Goal: Information Seeking & Learning: Understand process/instructions

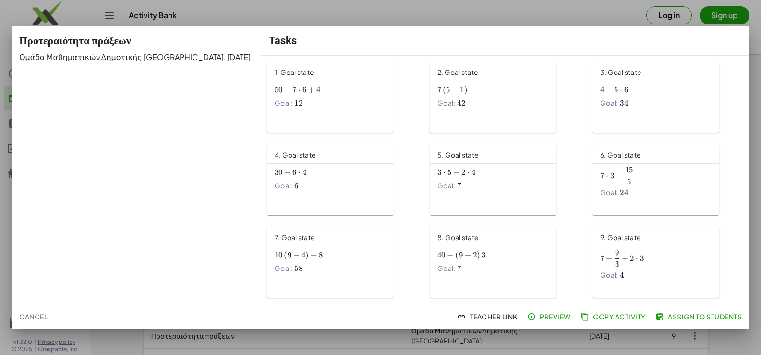
click at [299, 90] on span "⋅" at bounding box center [299, 90] width 2 height 10
click at [452, 86] on span "+" at bounding box center [455, 90] width 6 height 10
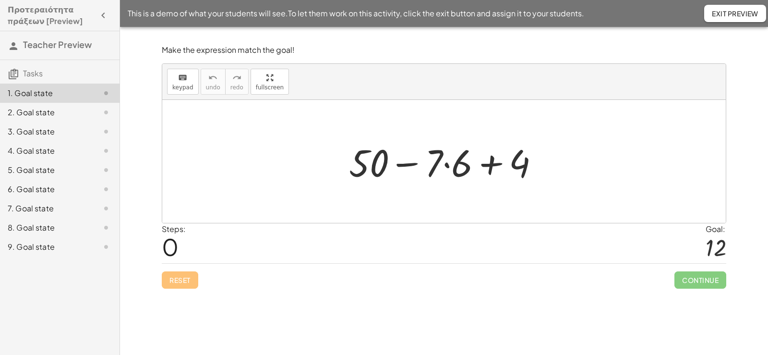
click at [448, 165] on div at bounding box center [447, 161] width 207 height 49
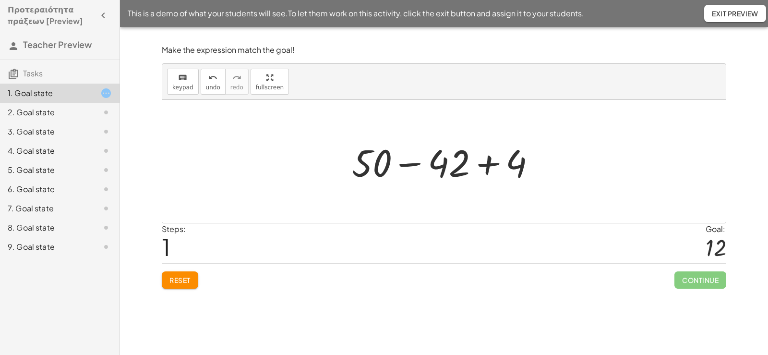
click at [414, 165] on div at bounding box center [447, 161] width 201 height 49
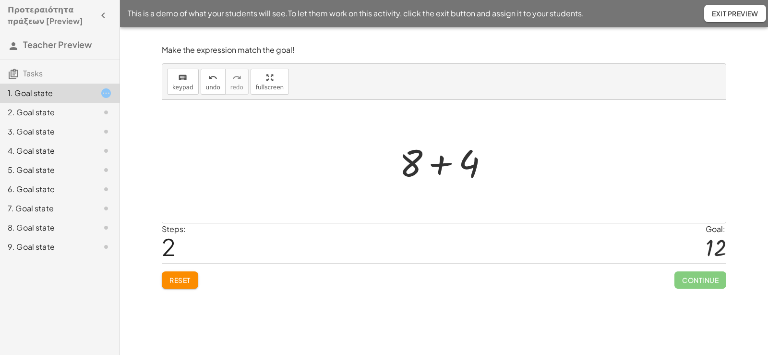
click at [444, 164] on div at bounding box center [448, 161] width 107 height 49
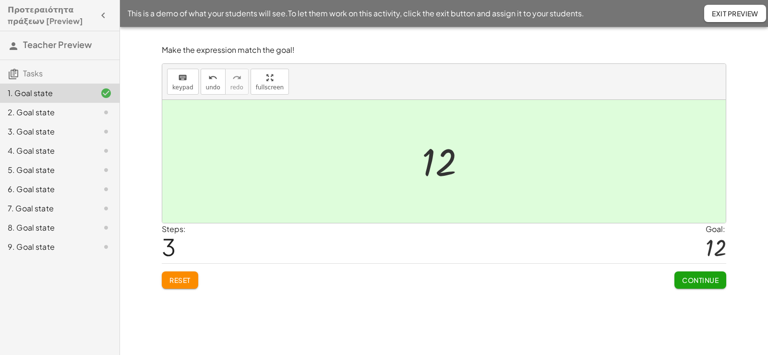
click at [403, 244] on div "Steps: 3 Goal: 12" at bounding box center [444, 243] width 565 height 40
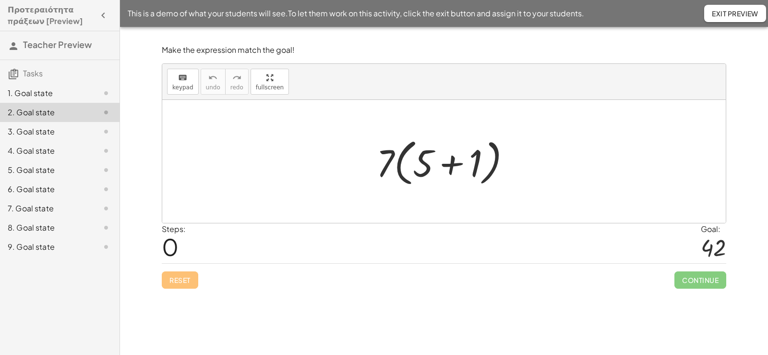
click at [451, 165] on div at bounding box center [448, 161] width 152 height 55
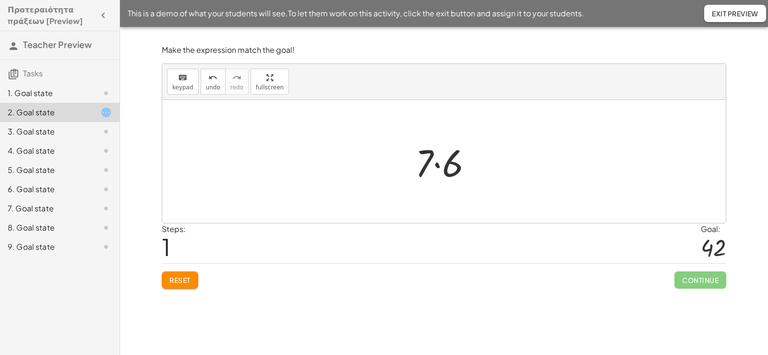
click at [438, 166] on div at bounding box center [448, 161] width 74 height 49
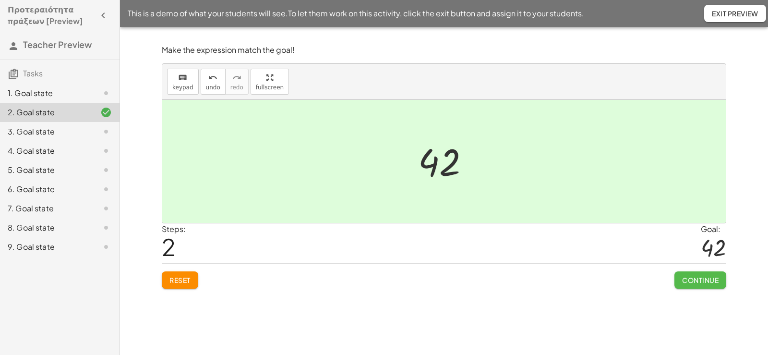
click at [697, 276] on span "Continue" at bounding box center [700, 280] width 36 height 9
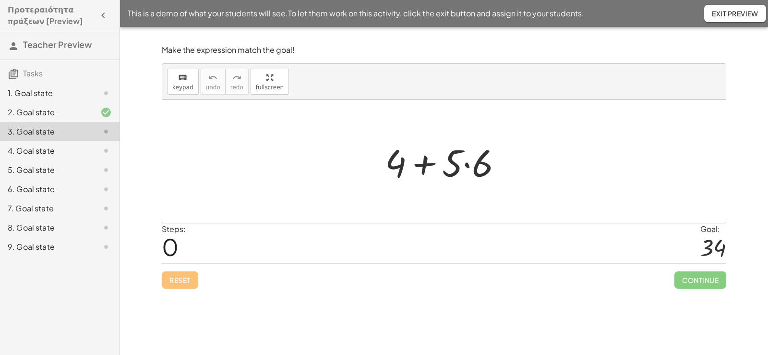
click at [467, 166] on div at bounding box center [447, 161] width 134 height 49
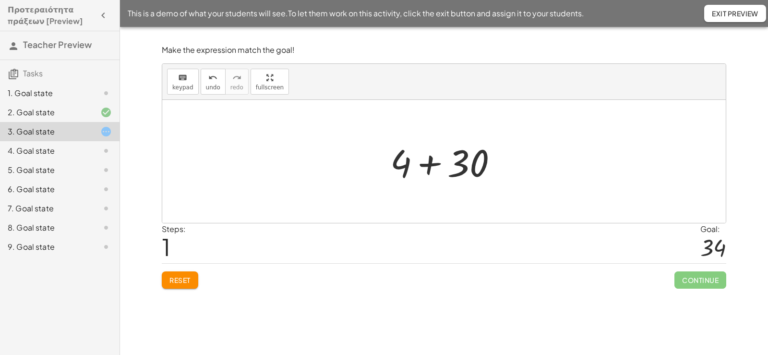
click at [430, 167] on div at bounding box center [448, 161] width 124 height 49
